Goal: Task Accomplishment & Management: Manage account settings

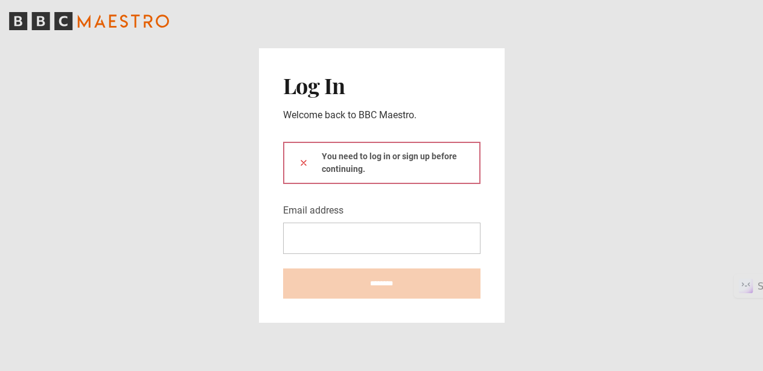
click at [365, 238] on input "Email address" at bounding box center [381, 238] width 197 height 31
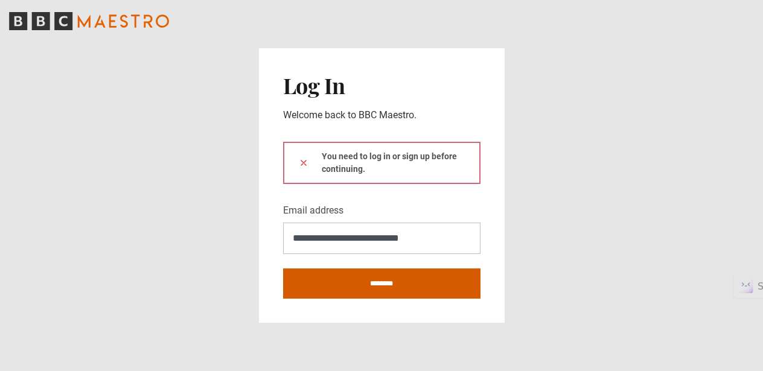
type input "**********"
click at [381, 279] on input "********" at bounding box center [381, 283] width 197 height 30
type input "**********"
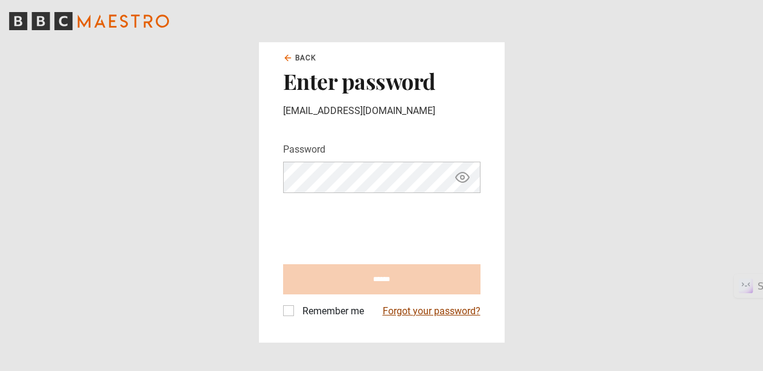
click at [398, 312] on link "Forgot your password?" at bounding box center [431, 311] width 98 height 14
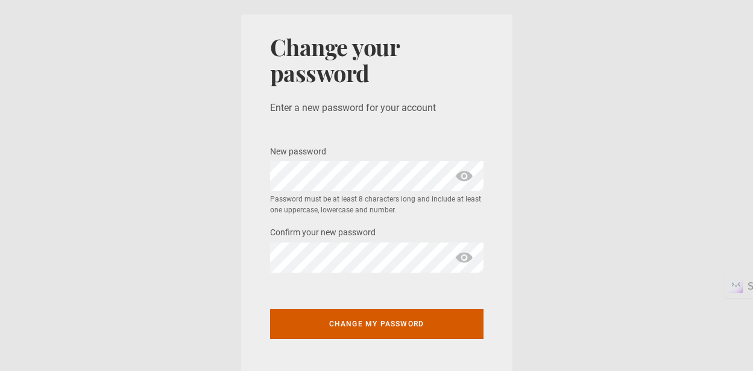
click at [370, 320] on button "Change my password" at bounding box center [377, 324] width 214 height 30
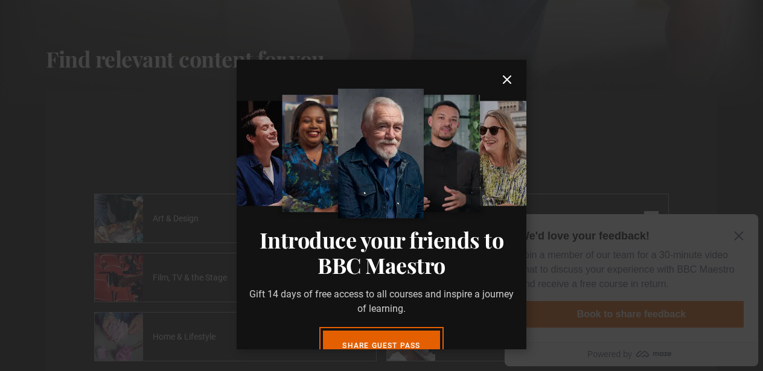
click at [500, 81] on icon "submit" at bounding box center [507, 79] width 14 height 14
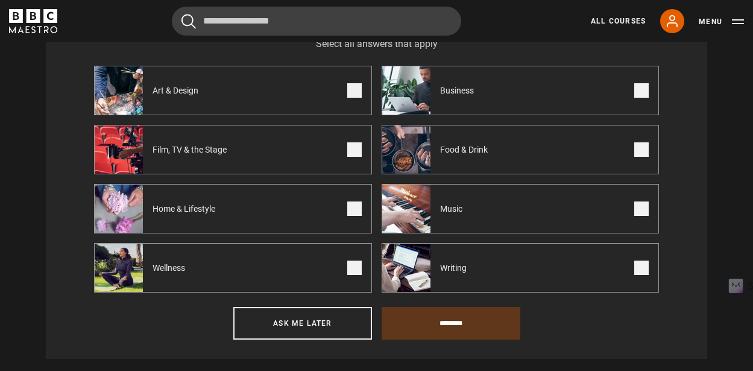
scroll to position [496, 0]
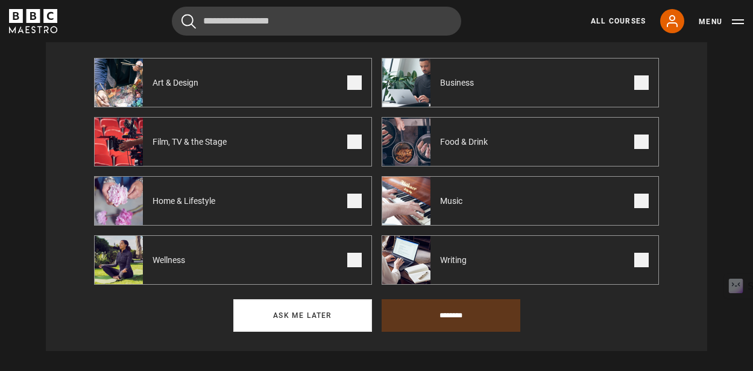
click at [331, 322] on button "Ask me later" at bounding box center [302, 315] width 139 height 33
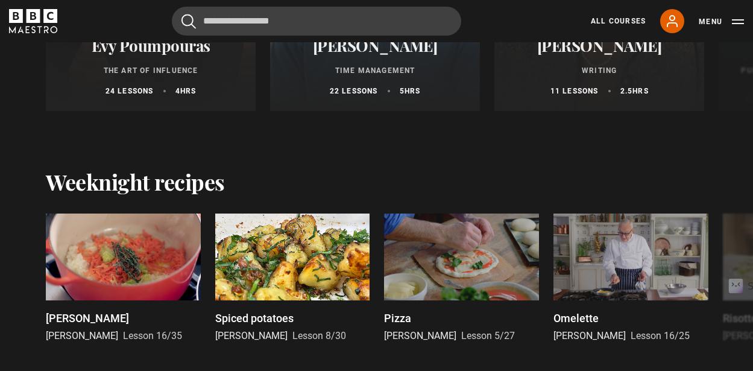
scroll to position [840, 0]
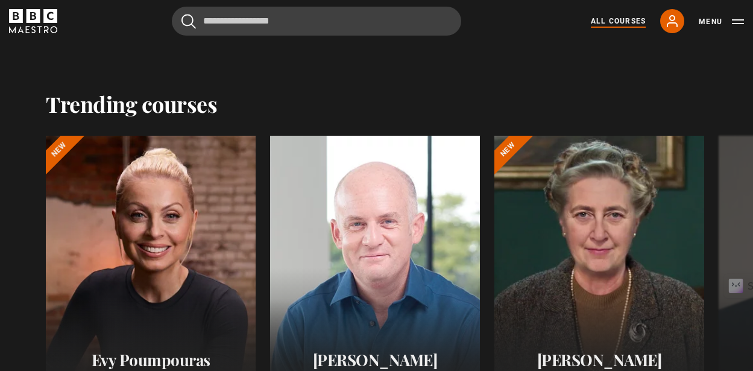
click at [623, 16] on link "All Courses" at bounding box center [618, 21] width 55 height 11
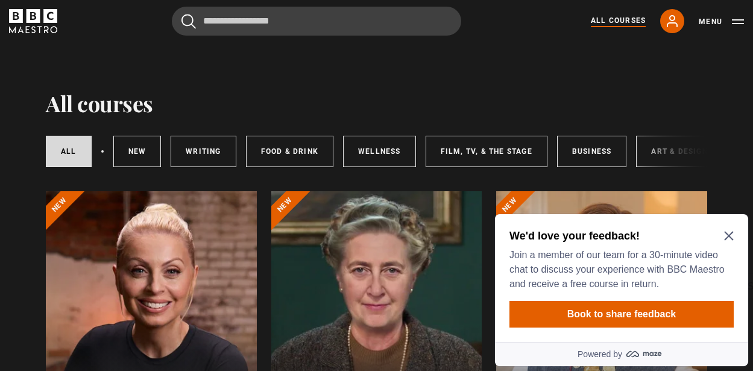
click at [731, 235] on icon "Close Maze Prompt" at bounding box center [730, 236] width 10 height 10
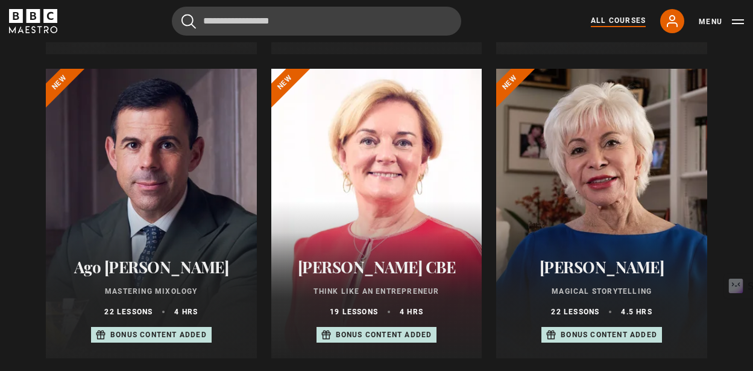
scroll to position [434, 0]
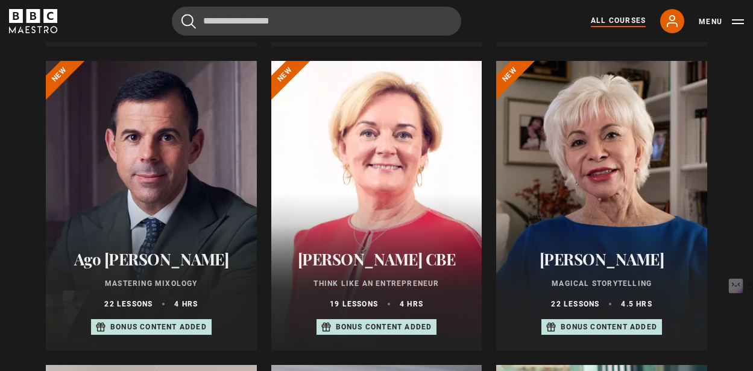
click at [358, 268] on h2 "[PERSON_NAME] CBE" at bounding box center [377, 259] width 182 height 19
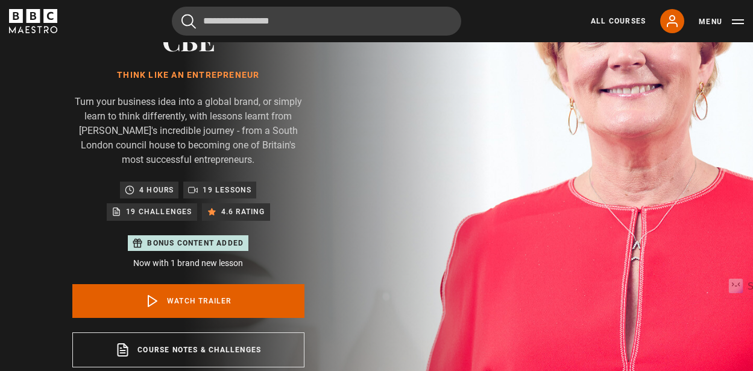
scroll to position [152, 0]
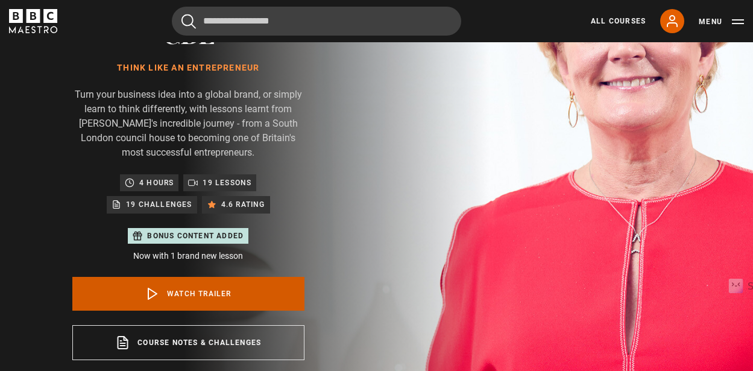
click at [249, 277] on link "Watch Trailer" at bounding box center [188, 294] width 232 height 34
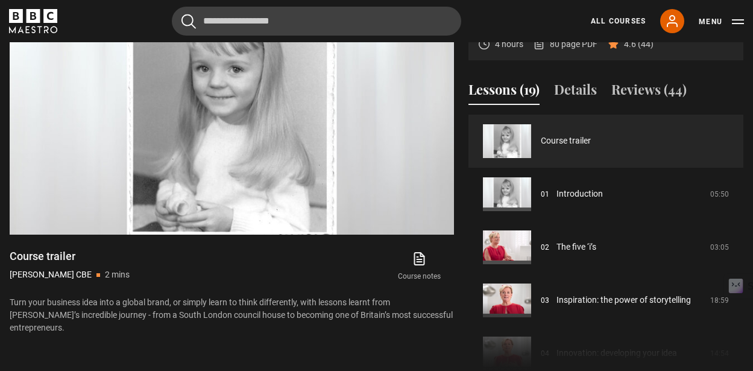
scroll to position [533, 0]
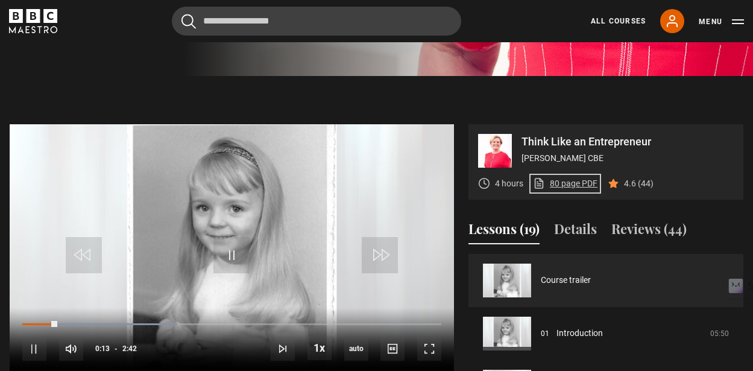
click at [576, 177] on link "80 page PDF (opens in new tab)" at bounding box center [565, 183] width 65 height 13
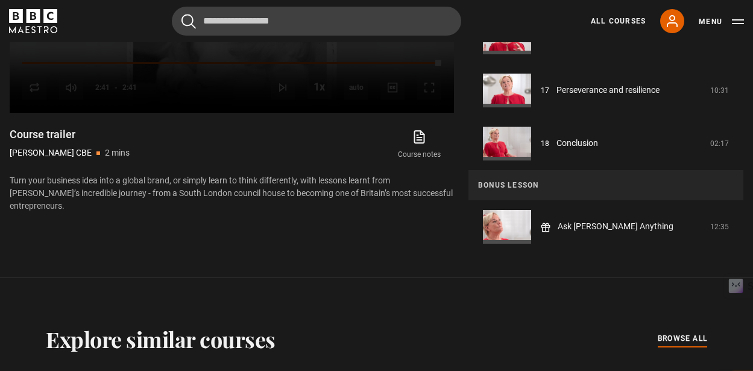
scroll to position [662, 0]
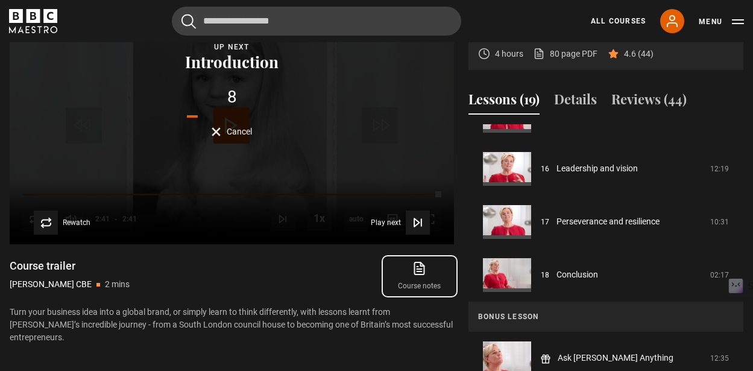
click at [422, 261] on icon at bounding box center [419, 268] width 15 height 14
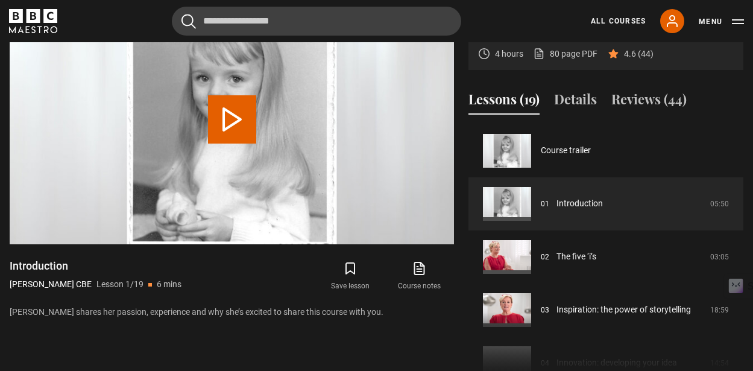
scroll to position [577, 0]
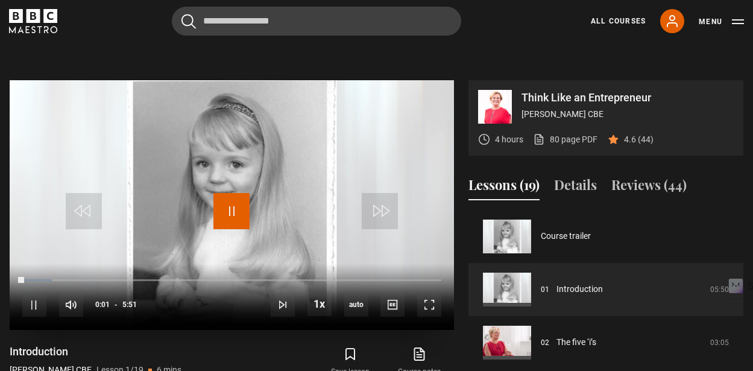
click at [229, 193] on span "Video Player" at bounding box center [232, 211] width 36 height 36
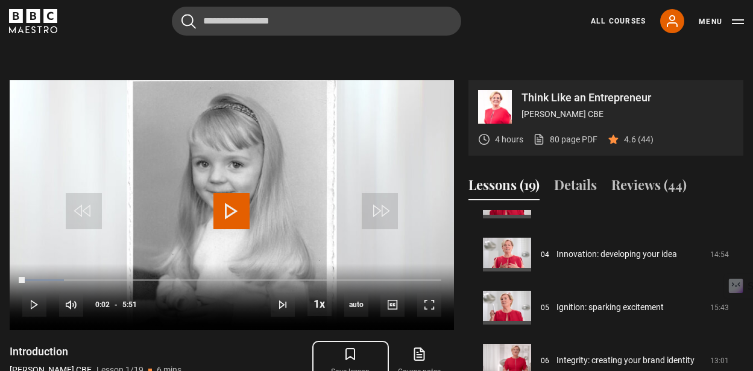
click at [354, 347] on icon "submit" at bounding box center [350, 354] width 14 height 14
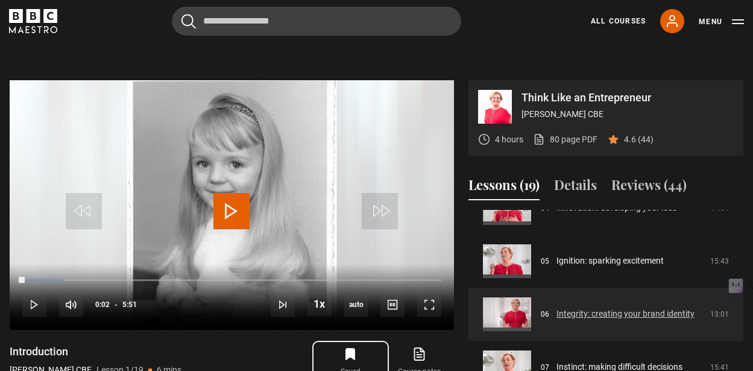
scroll to position [381, 0]
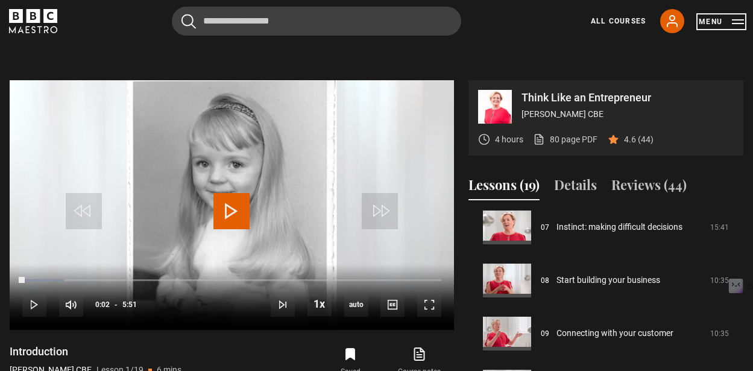
click at [740, 24] on button "Menu" at bounding box center [721, 22] width 45 height 12
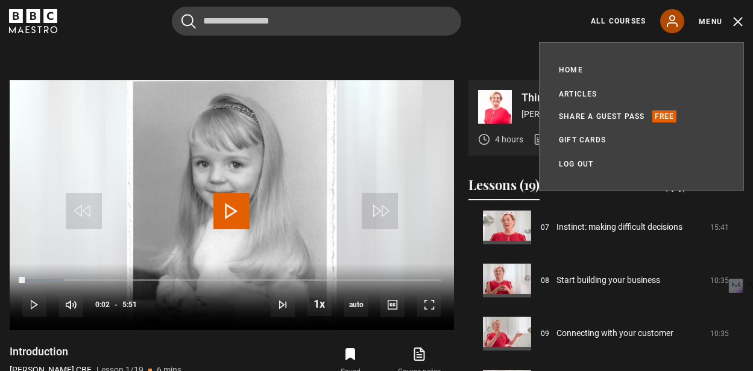
click at [677, 20] on icon at bounding box center [672, 21] width 14 height 14
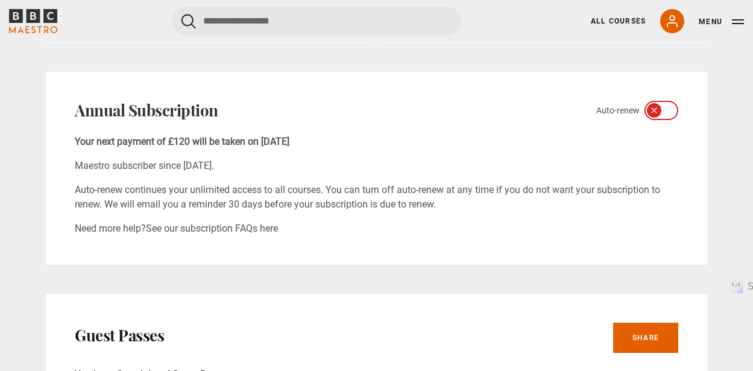
scroll to position [390, 0]
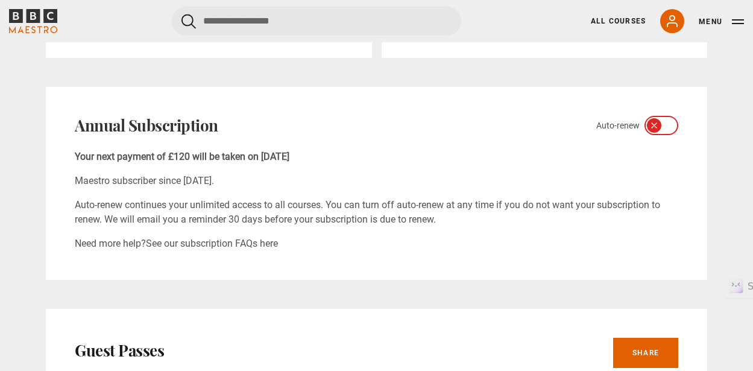
click at [667, 129] on icon at bounding box center [669, 126] width 10 height 10
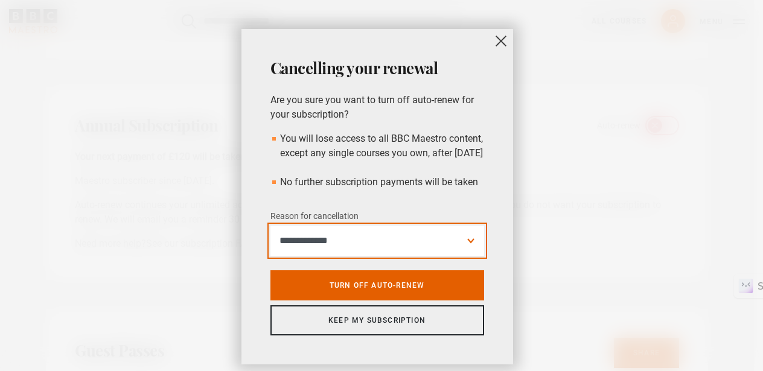
click at [461, 251] on select "**********" at bounding box center [377, 241] width 214 height 30
select select "*********"
click at [270, 240] on select "**********" at bounding box center [377, 241] width 214 height 30
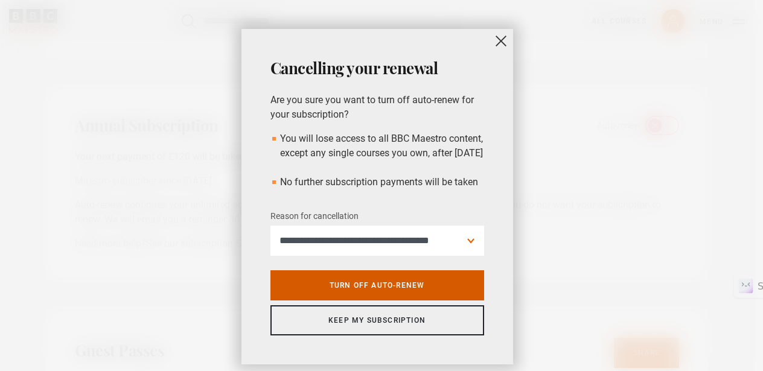
click at [425, 300] on link "Turn off auto-renew" at bounding box center [377, 285] width 214 height 30
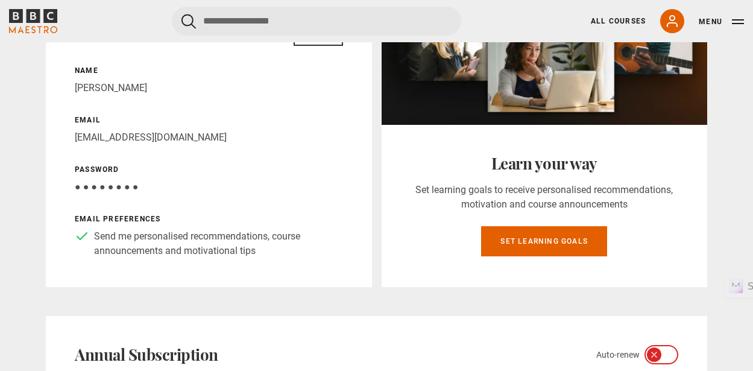
scroll to position [0, 0]
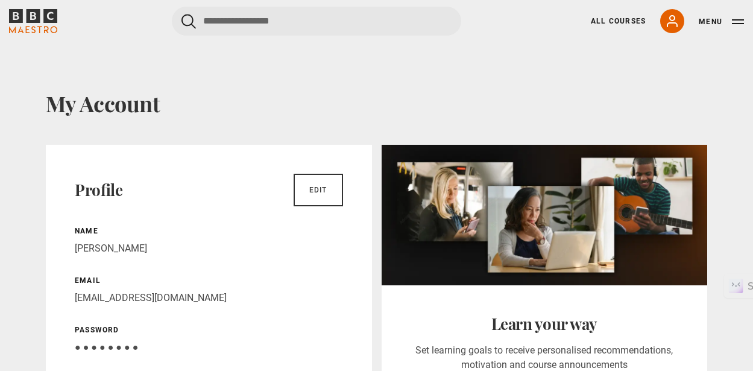
click at [46, 16] on icon "BBC Maestro" at bounding box center [50, 16] width 14 height 14
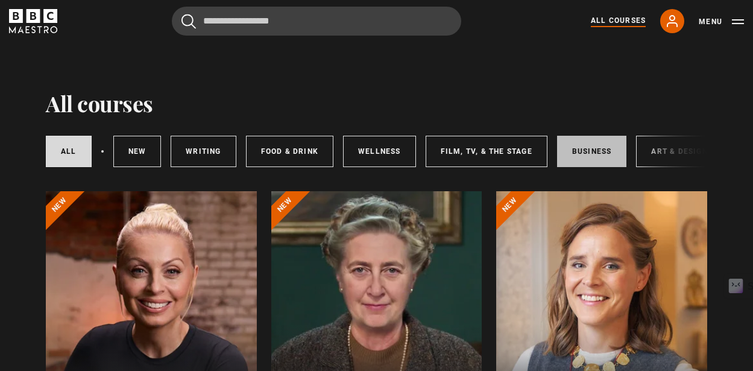
click at [593, 157] on link "Business" at bounding box center [592, 151] width 70 height 31
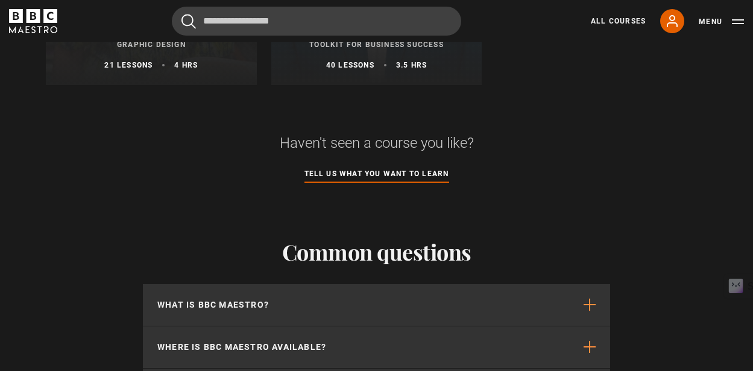
scroll to position [1134, 0]
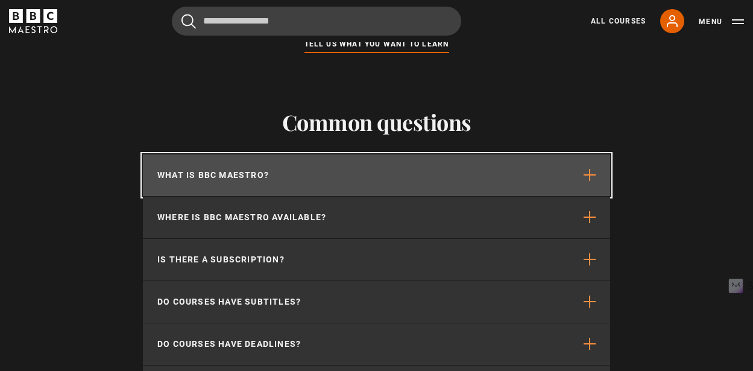
click at [592, 179] on span "button" at bounding box center [590, 175] width 12 height 12
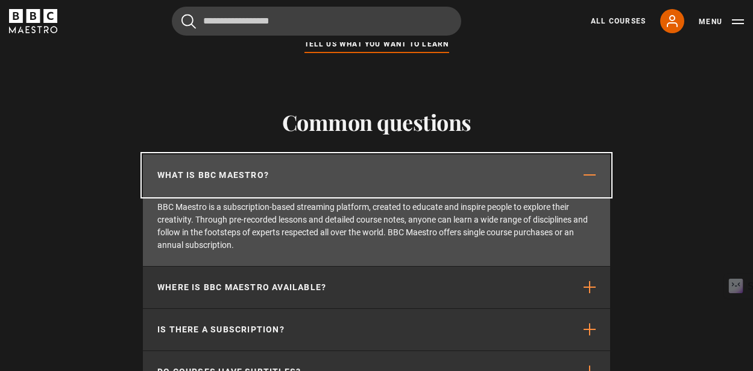
click at [592, 179] on span "button" at bounding box center [590, 175] width 12 height 12
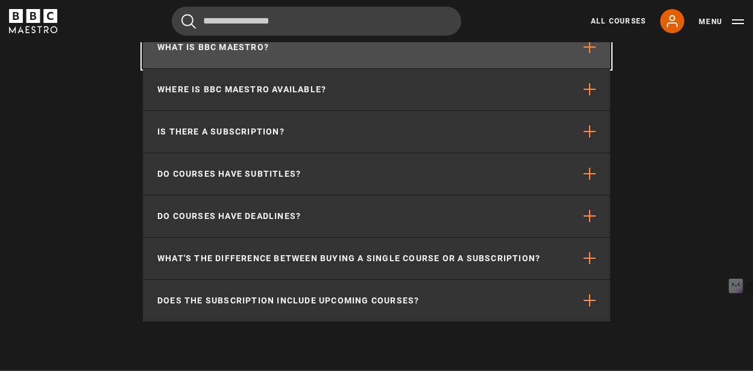
scroll to position [1269, 0]
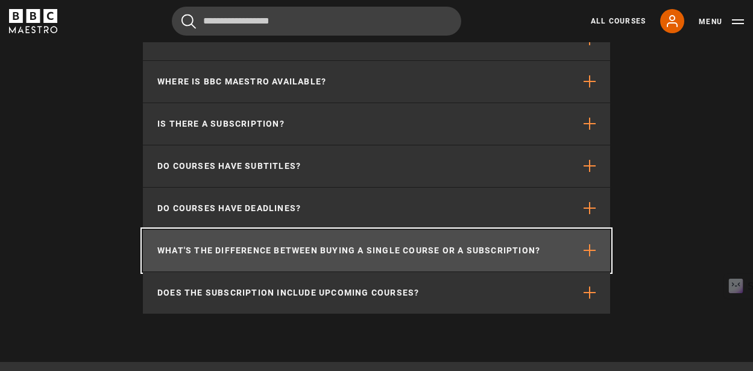
click at [586, 256] on span "button" at bounding box center [590, 250] width 12 height 12
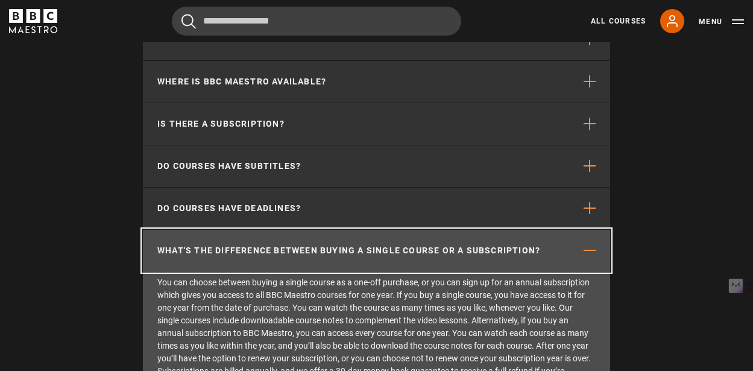
click at [586, 256] on span "button" at bounding box center [590, 250] width 12 height 12
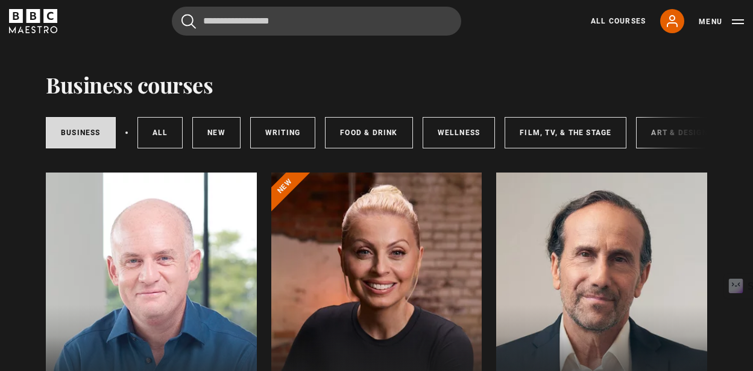
scroll to position [0, 0]
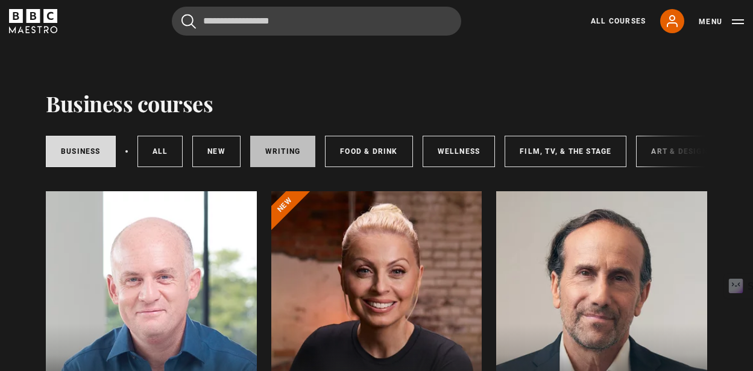
click at [277, 160] on link "Writing" at bounding box center [282, 151] width 65 height 31
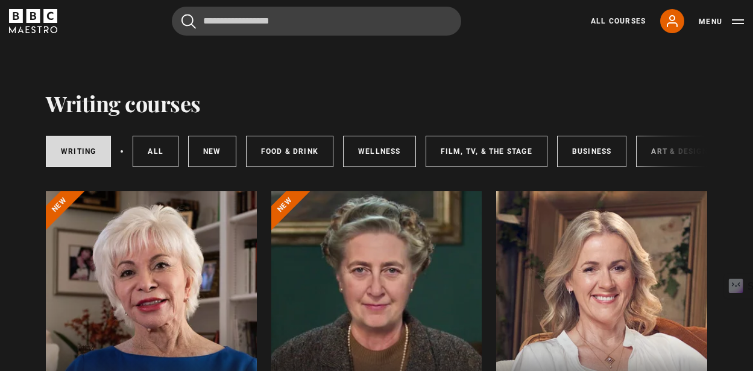
click at [682, 155] on div "Writing All courses New courses Food & Drink Wellness Film, TV, & The Stage Bus…" at bounding box center [377, 151] width 662 height 41
click at [667, 154] on div "Writing All courses New courses Food & Drink Wellness Film, TV, & The Stage Bus…" at bounding box center [377, 151] width 662 height 41
click at [655, 156] on div "Writing All courses New courses Food & Drink Wellness Film, TV, & The Stage Bus…" at bounding box center [377, 151] width 662 height 41
click at [153, 151] on link "All courses" at bounding box center [156, 151] width 46 height 31
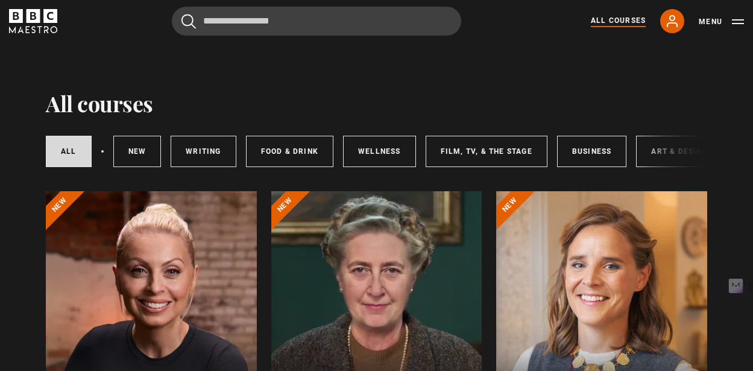
click at [364, 282] on div at bounding box center [376, 336] width 211 height 290
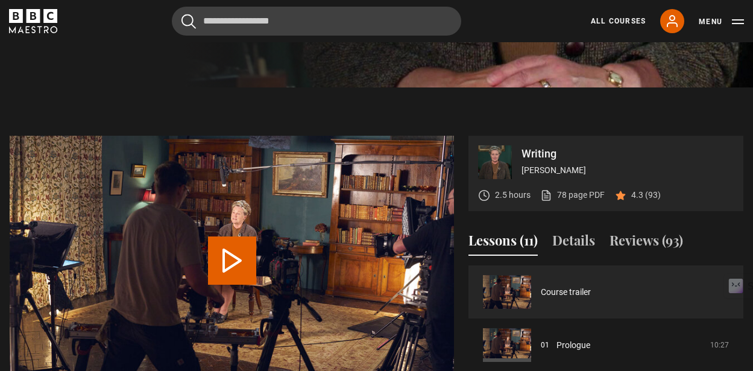
scroll to position [347, 0]
